Goal: Obtain resource: Obtain resource

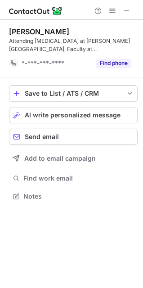
scroll to position [190, 143]
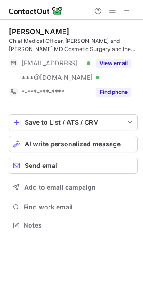
scroll to position [219, 143]
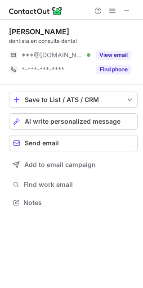
scroll to position [196, 143]
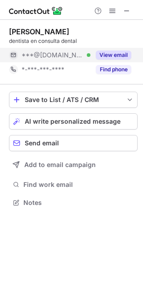
click at [124, 57] on button "View email" at bounding box center [114, 55] width 36 height 9
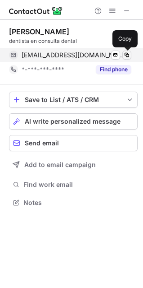
click at [127, 57] on span at bounding box center [127, 54] width 7 height 7
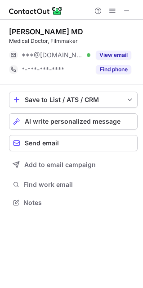
scroll to position [196, 143]
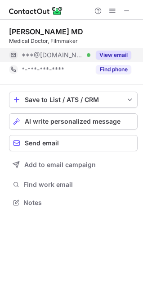
click at [105, 52] on button "View email" at bounding box center [114, 55] width 36 height 9
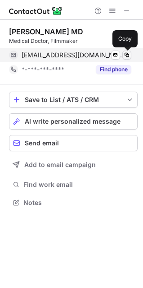
click at [127, 52] on span at bounding box center [127, 54] width 7 height 7
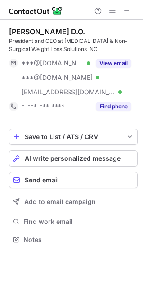
scroll to position [233, 143]
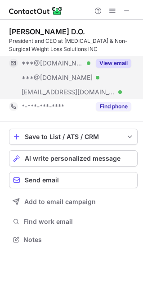
click at [118, 64] on button "View email" at bounding box center [114, 63] width 36 height 9
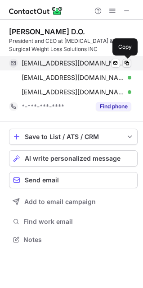
click at [126, 64] on span at bounding box center [127, 63] width 7 height 7
